Goal: Find specific page/section: Find specific page/section

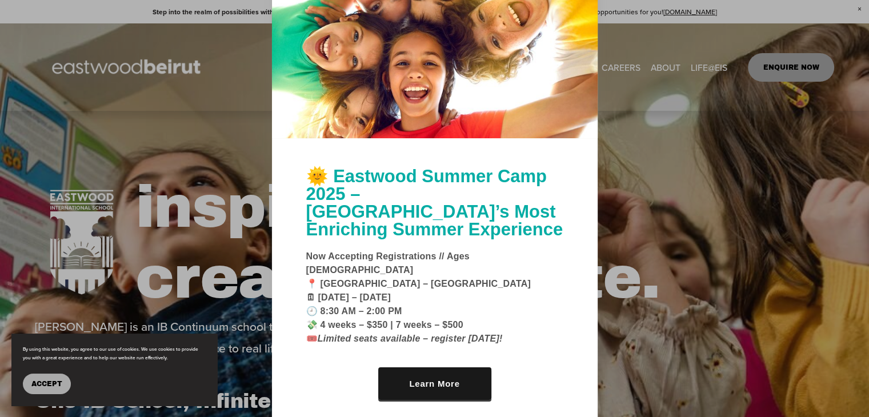
click at [612, 22] on div at bounding box center [434, 208] width 869 height 417
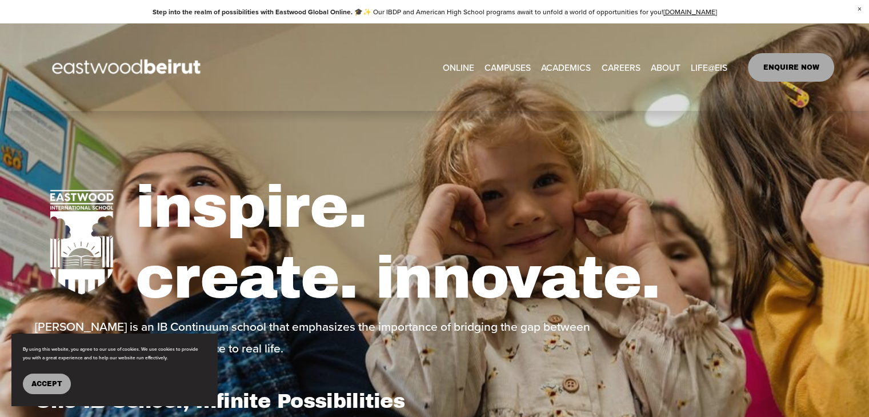
click at [629, 66] on link "CAREERS" at bounding box center [620, 67] width 39 height 18
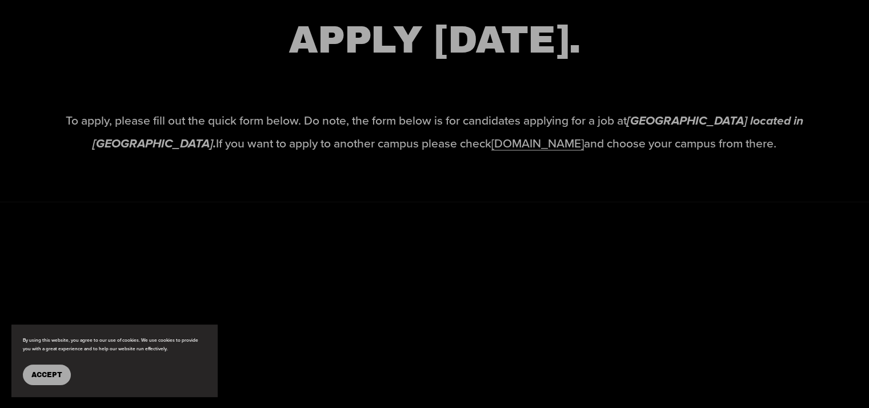
scroll to position [1779, 0]
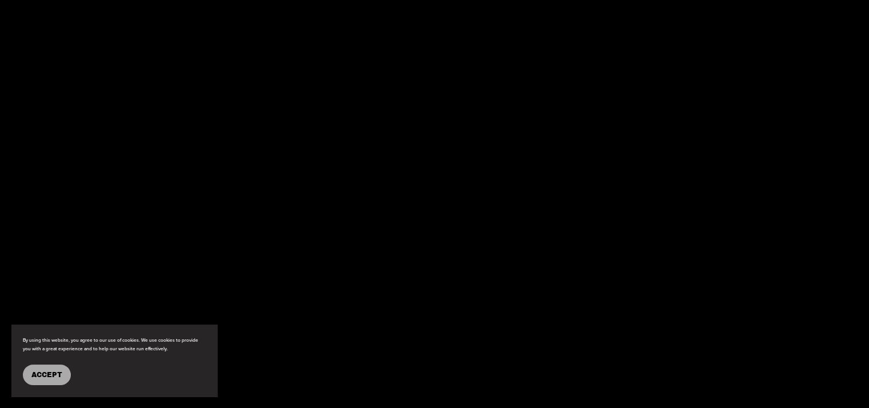
scroll to position [2018, 0]
